Goal: Task Accomplishment & Management: Manage account settings

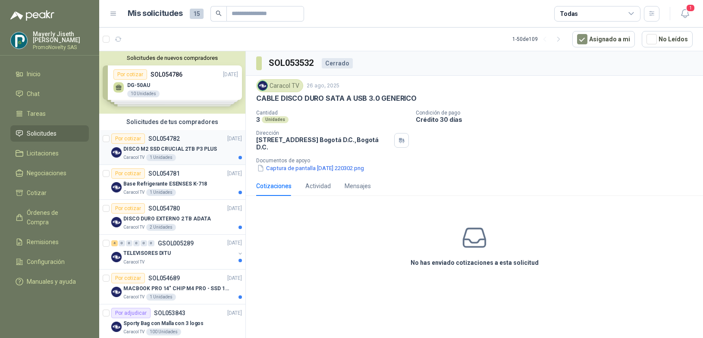
click at [201, 156] on div "Caracol TV 1 Unidades" at bounding box center [182, 157] width 119 height 7
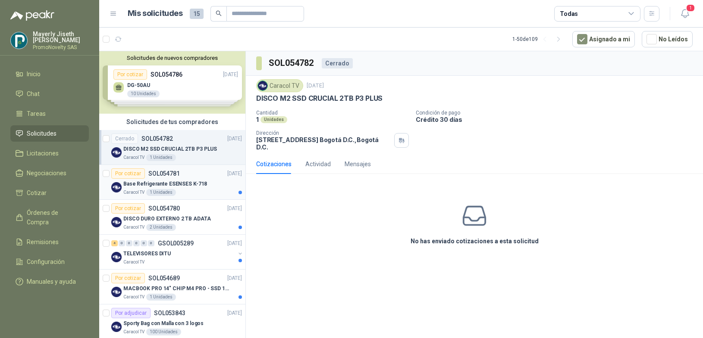
click at [181, 187] on p "Base Refrigerante ESENSES K-718" at bounding box center [165, 184] width 84 height 8
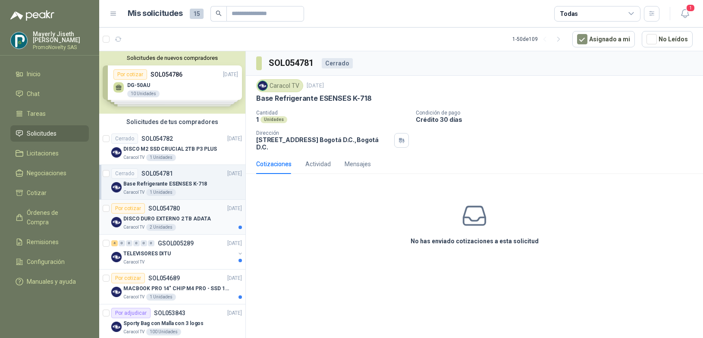
click at [189, 213] on div "Por cotizar SOL054780 [DATE]" at bounding box center [176, 208] width 131 height 10
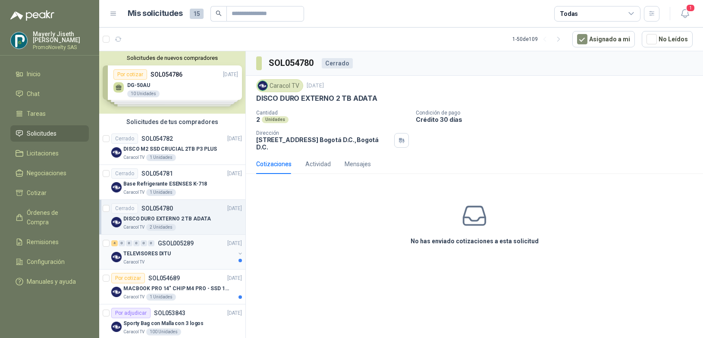
click at [186, 255] on div "TELEVISORES DITU" at bounding box center [179, 254] width 112 height 10
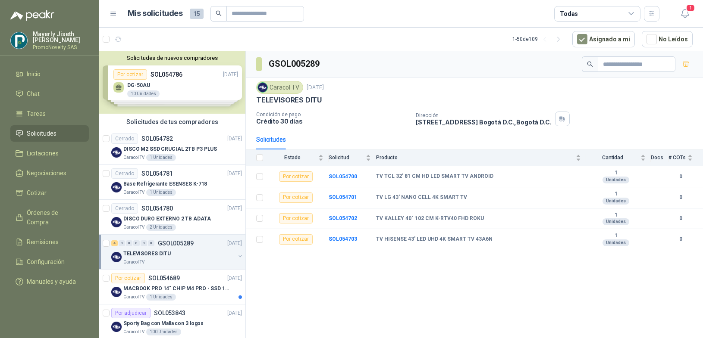
click at [264, 156] on th at bounding box center [257, 158] width 22 height 17
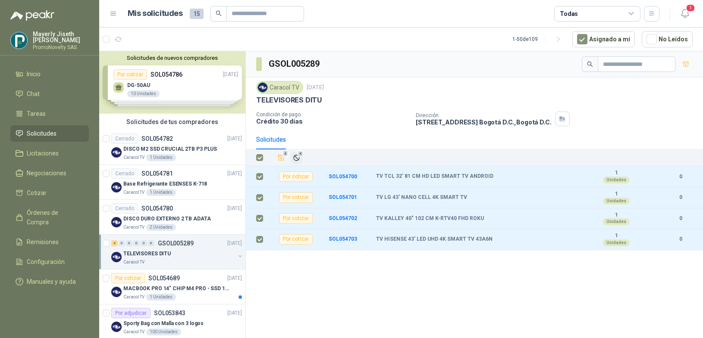
click at [300, 160] on icon "Ignorar" at bounding box center [296, 157] width 7 height 7
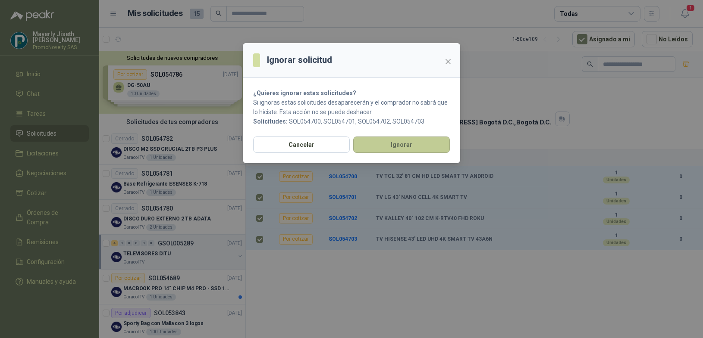
click at [379, 142] on button "Ignorar" at bounding box center [401, 145] width 97 height 16
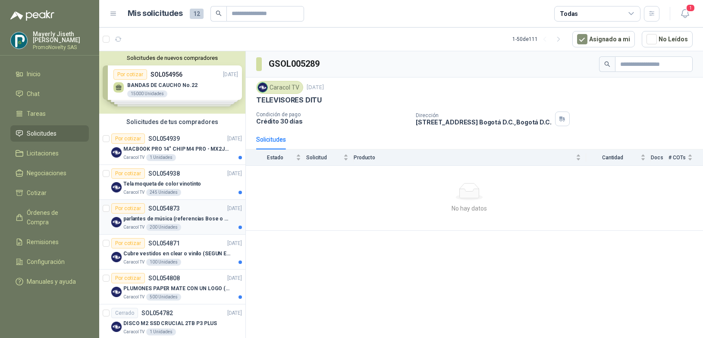
click at [187, 225] on div "Caracol TV 200 Unidades" at bounding box center [182, 227] width 119 height 7
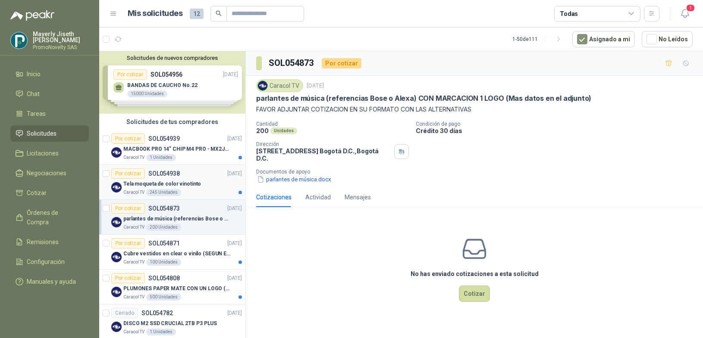
click at [200, 182] on div "Tela moqueta de color vinotinto" at bounding box center [182, 184] width 119 height 10
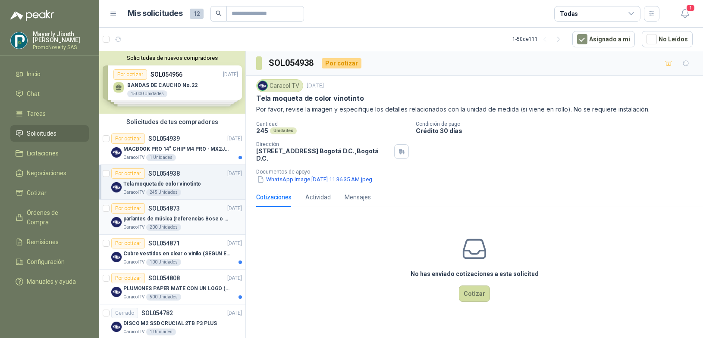
click at [207, 216] on p "parlantes de música (referencias Bose o Alexa) CON MARCACION 1 LOGO (Mas datos …" at bounding box center [176, 219] width 107 height 8
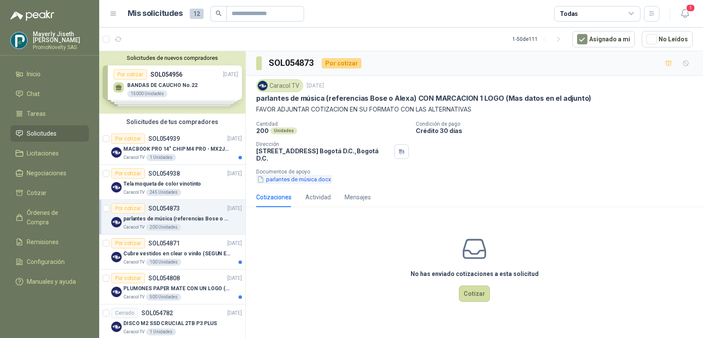
click at [284, 180] on button "parlantes de música.docx" at bounding box center [294, 179] width 76 height 9
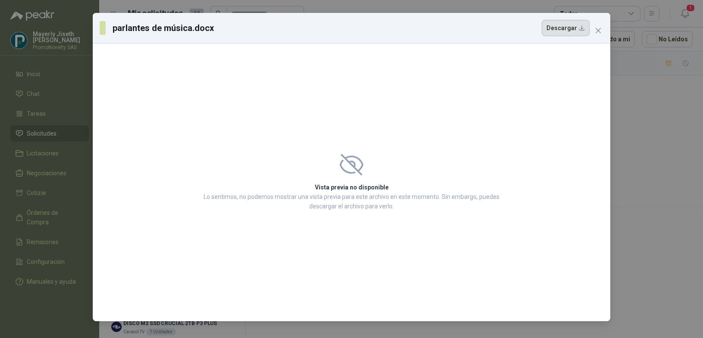
click at [573, 31] on button "Descargar" at bounding box center [565, 28] width 48 height 16
click at [600, 30] on icon "close" at bounding box center [598, 30] width 7 height 7
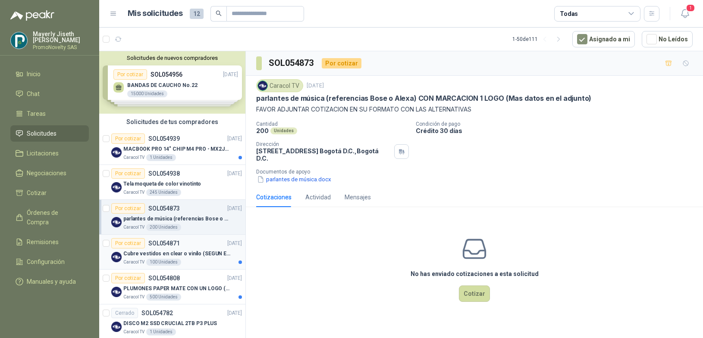
click at [212, 258] on div "Cubre vestidos en clear o vinilo (SEGUN ESPECIFICACIONES DEL ADJUNTO)" at bounding box center [182, 254] width 119 height 10
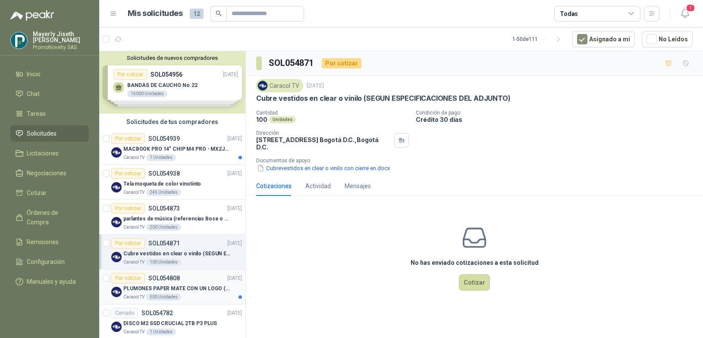
click at [199, 284] on div "PLUMONES PAPER MATE CON UN LOGO (SEGUN REF.ADJUNTA)" at bounding box center [182, 289] width 119 height 10
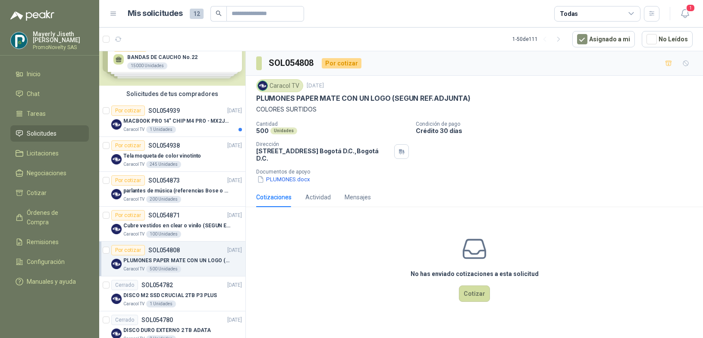
scroll to position [36, 0]
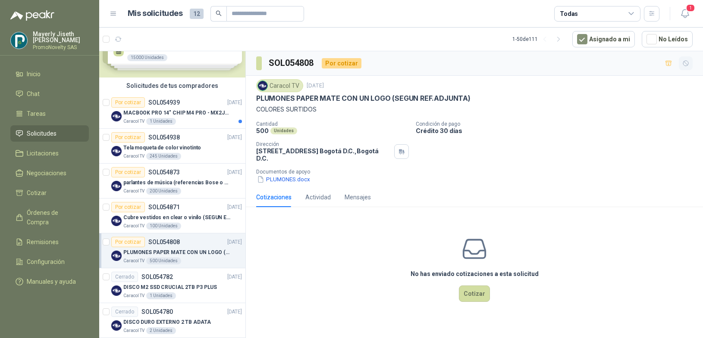
click at [684, 62] on icon "button" at bounding box center [685, 63] width 5 height 5
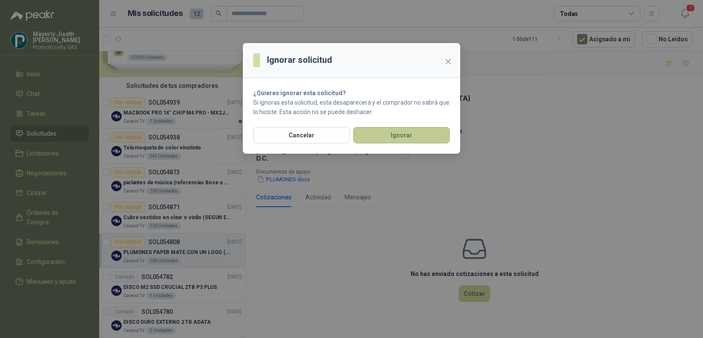
click at [411, 139] on button "Ignorar" at bounding box center [401, 135] width 97 height 16
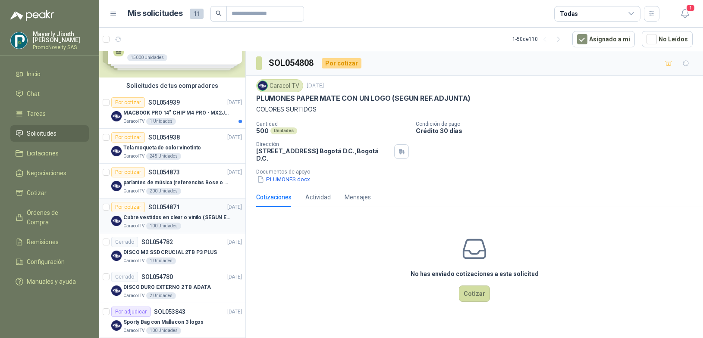
click at [178, 211] on div "Por cotizar SOL054871" at bounding box center [145, 207] width 69 height 10
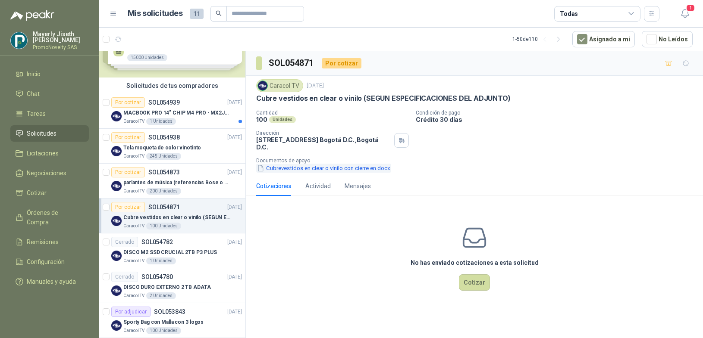
click at [350, 165] on button "Cubrevestidos en clear o vinilo con cierre en.docx" at bounding box center [323, 168] width 135 height 9
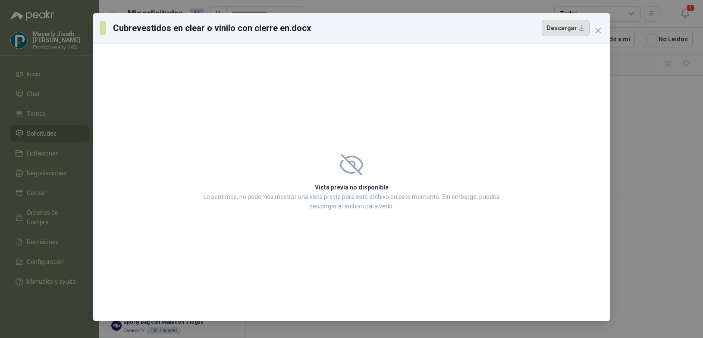
click at [546, 31] on button "Descargar" at bounding box center [565, 28] width 48 height 16
click at [596, 30] on icon "close" at bounding box center [598, 30] width 7 height 7
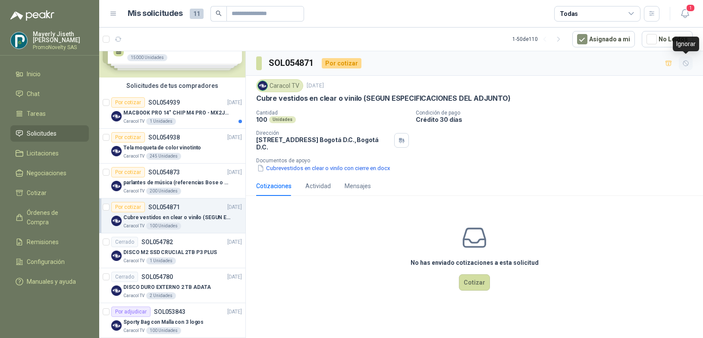
click at [687, 63] on icon "button" at bounding box center [685, 63] width 7 height 7
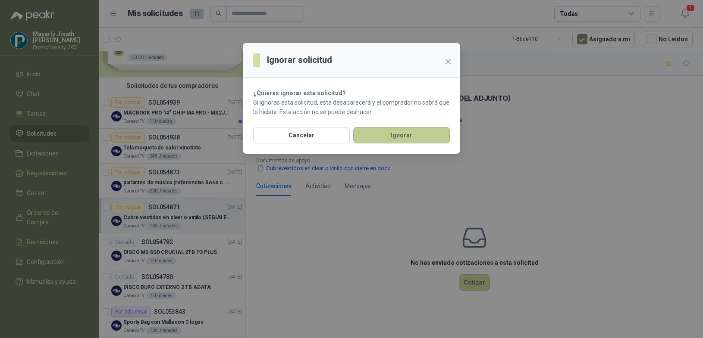
click at [417, 139] on button "Ignorar" at bounding box center [401, 135] width 97 height 16
